Goal: Information Seeking & Learning: Learn about a topic

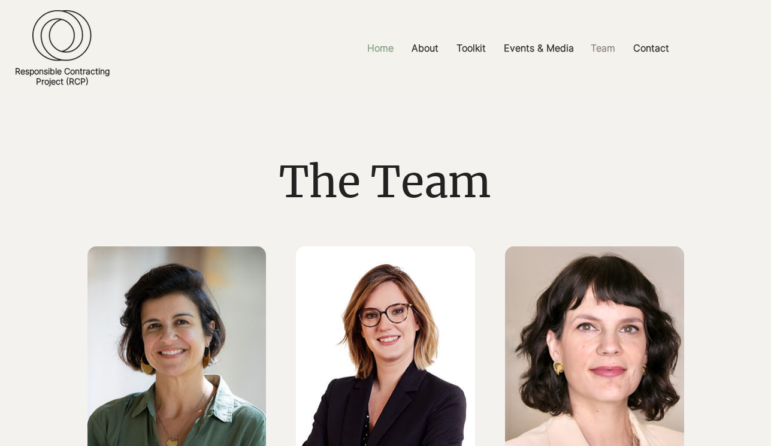
click at [388, 42] on p "Home" at bounding box center [380, 48] width 38 height 27
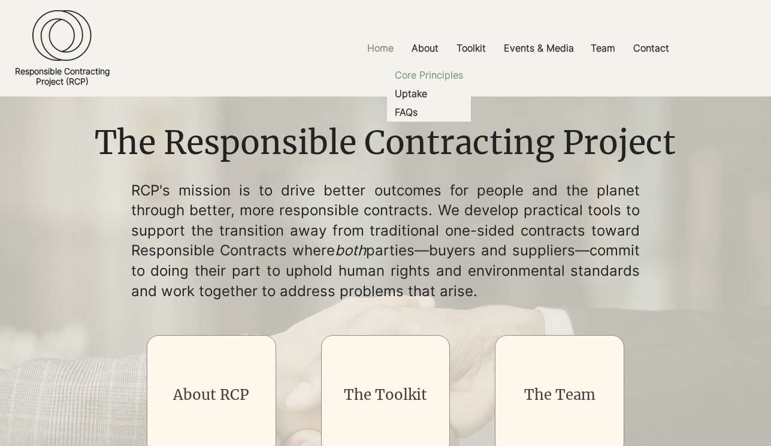
click at [423, 76] on p "Core Principles" at bounding box center [429, 75] width 78 height 19
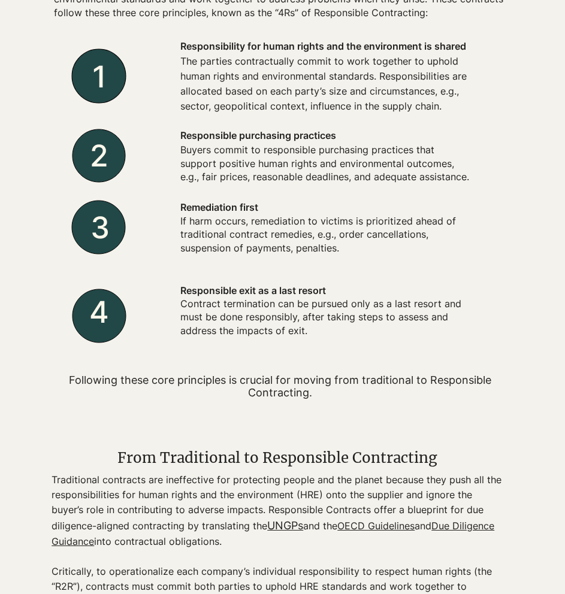
scroll to position [349, 0]
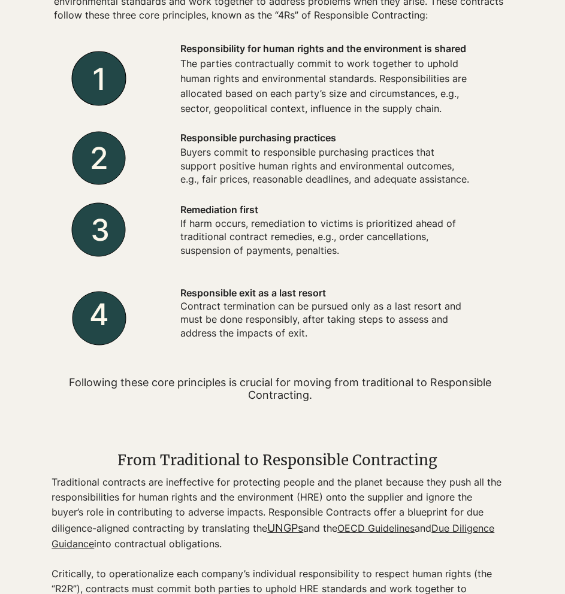
drag, startPoint x: 180, startPoint y: 65, endPoint x: 388, endPoint y: 99, distance: 210.7
click at [388, 99] on p "The parties contractually commit to work together to uphold human rights and en…" at bounding box center [324, 86] width 289 height 60
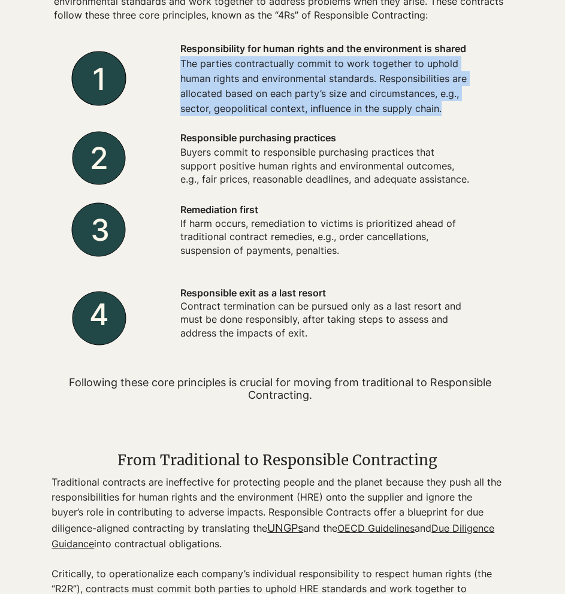
drag, startPoint x: 182, startPoint y: 63, endPoint x: 442, endPoint y: 108, distance: 263.4
click at [442, 108] on p "The parties contractually commit to work together to uphold human rights and en…" at bounding box center [324, 86] width 289 height 60
copy p "The parties contractually commit to work together to uphold human rights and en…"
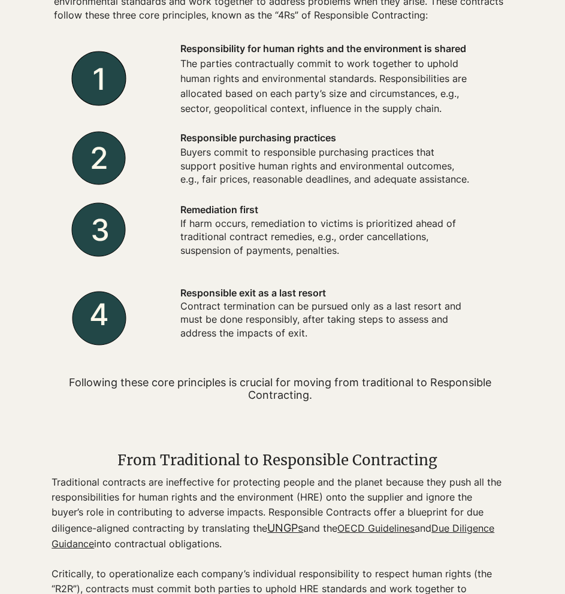
click at [474, 111] on div at bounding box center [325, 78] width 362 height 89
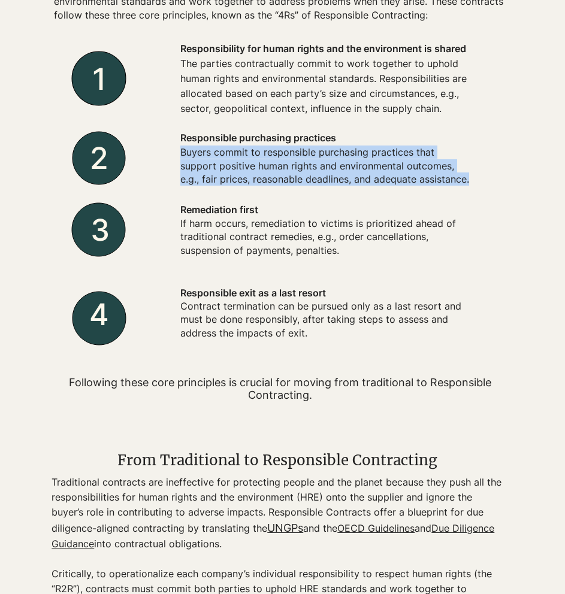
drag, startPoint x: 183, startPoint y: 155, endPoint x: 250, endPoint y: 201, distance: 81.4
click at [250, 193] on div "Responsible purchasing practices Buyers commit to responsible purchasing practi…" at bounding box center [325, 157] width 362 height 69
copy p "Buyers commit to responsible purchasing practices that support positive human r…"
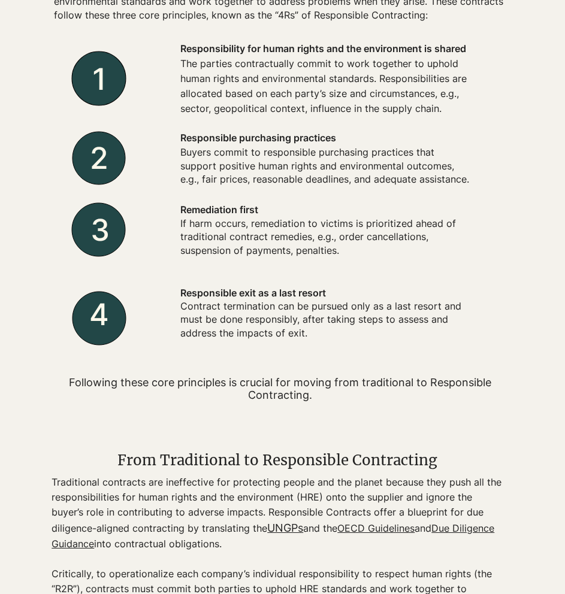
click at [178, 231] on div at bounding box center [325, 231] width 362 height 74
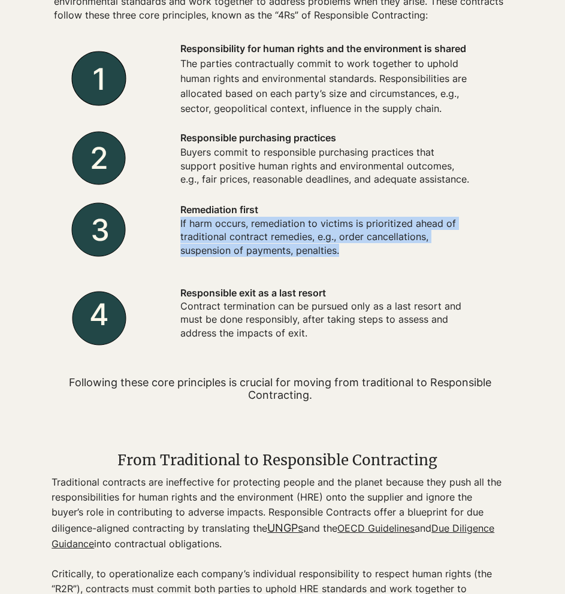
drag, startPoint x: 180, startPoint y: 237, endPoint x: 358, endPoint y: 263, distance: 179.9
click at [358, 257] on p "If harm occurs, remediation to victims is prioritized ahead of traditional cont…" at bounding box center [324, 237] width 289 height 40
copy p "If harm occurs, remediation to victims is prioritized ahead of traditional cont…"
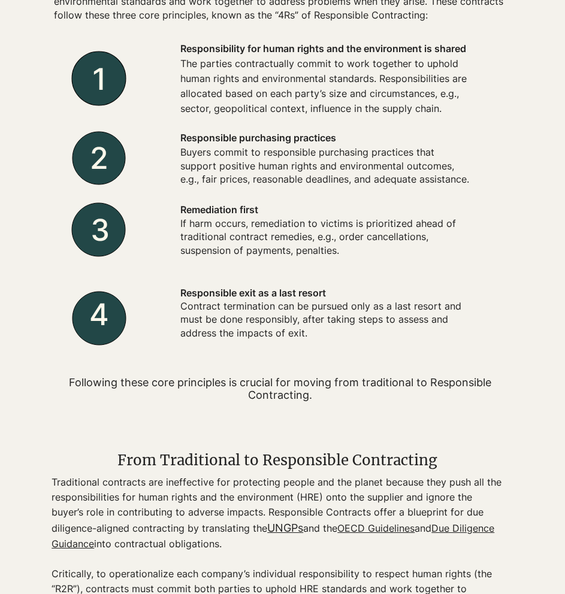
drag, startPoint x: 373, startPoint y: 363, endPoint x: 371, endPoint y: 342, distance: 21.0
click at [373, 350] on div "Remediation first If harm occurs, remediation to victims is prioritized ahead o…" at bounding box center [280, 228] width 452 height 388
click at [301, 361] on div "Remediation first If harm occurs, remediation to victims is prioritized ahead o…" at bounding box center [280, 228] width 452 height 388
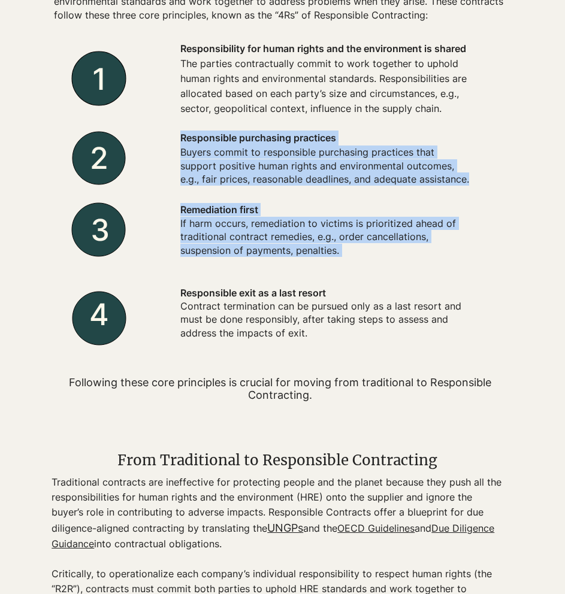
click at [302, 347] on div at bounding box center [280, 314] width 452 height 65
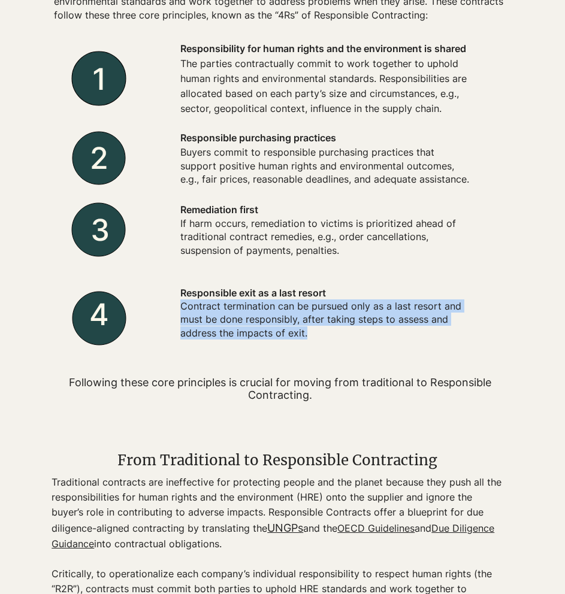
drag, startPoint x: 182, startPoint y: 322, endPoint x: 307, endPoint y: 351, distance: 129.1
click at [307, 340] on p "Contract termination can be pursued only as a last resort and must be done resp…" at bounding box center [324, 320] width 289 height 40
copy p "Contract termination can be pursued only as a last resort and must be done resp…"
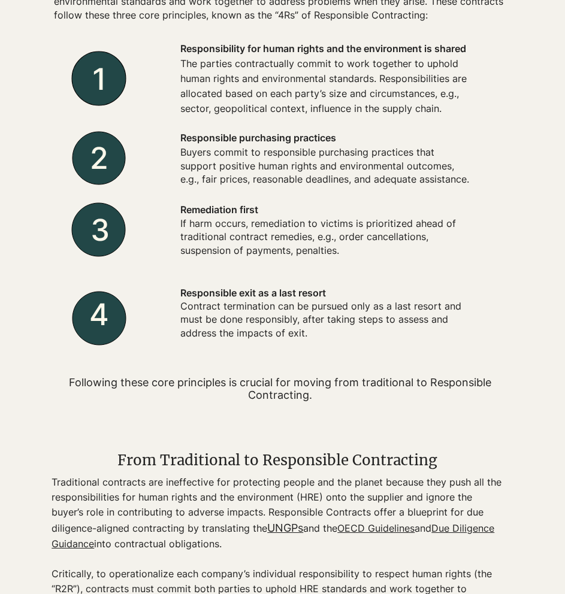
click at [45, 433] on div at bounding box center [282, 184] width 565 height 496
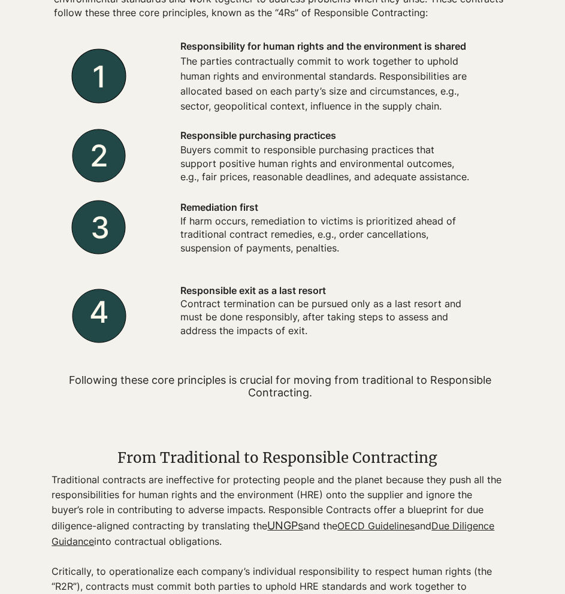
scroll to position [0, 0]
